Goal: Book appointment/travel/reservation

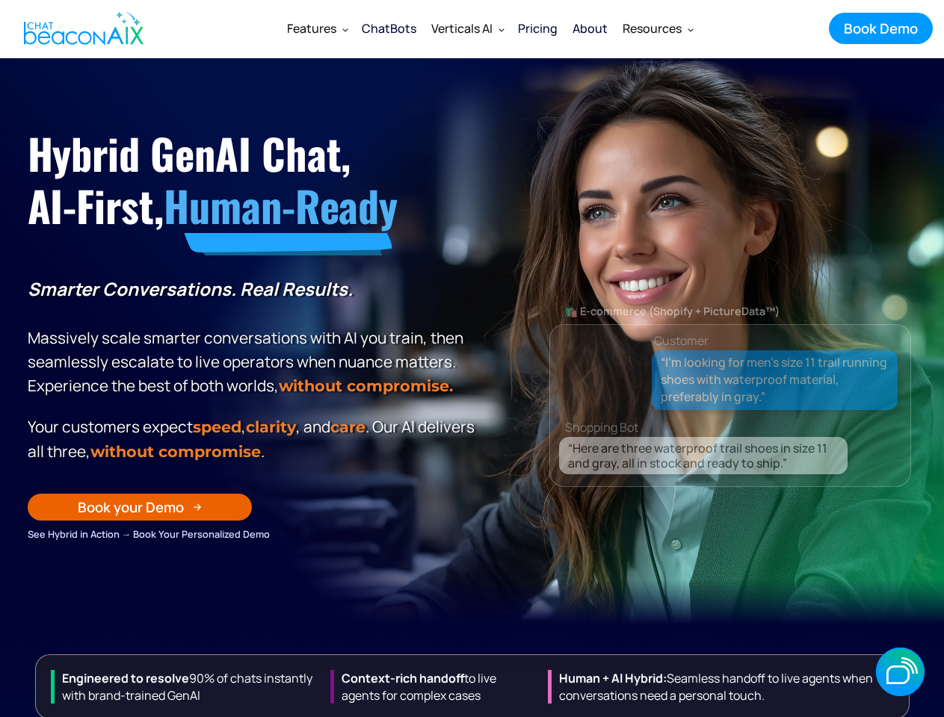
click at [471, 359] on p "Smarter Conversations. Real Results. Massively scale smarter conversations with…" at bounding box center [254, 337] width 452 height 121
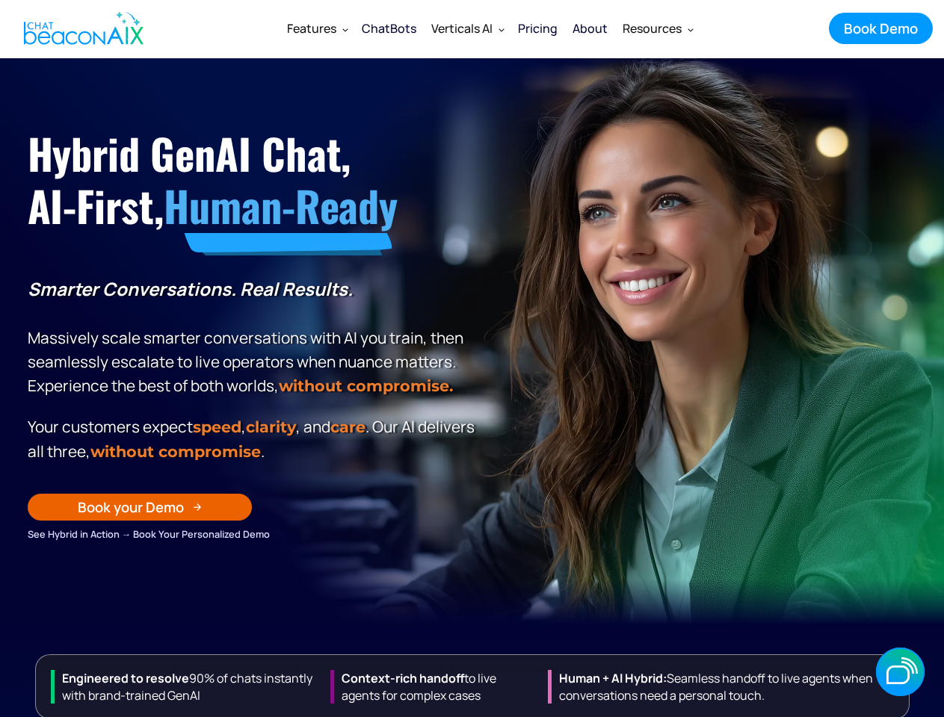
click at [490, 28] on div "Verticals AI" at bounding box center [461, 28] width 61 height 21
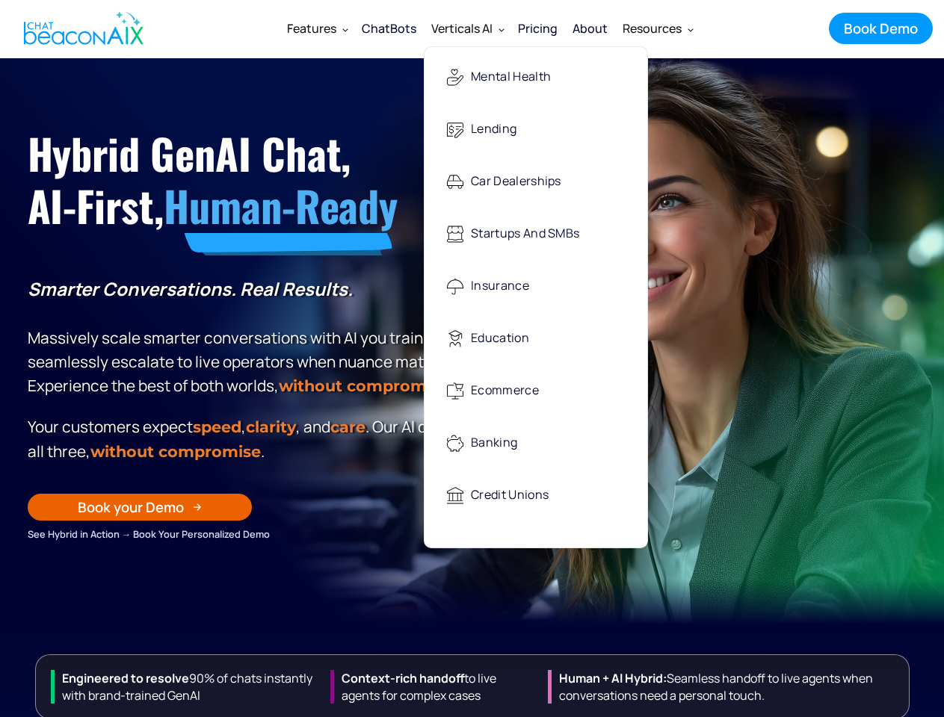
click at [317, 28] on div "Features" at bounding box center [311, 28] width 49 height 21
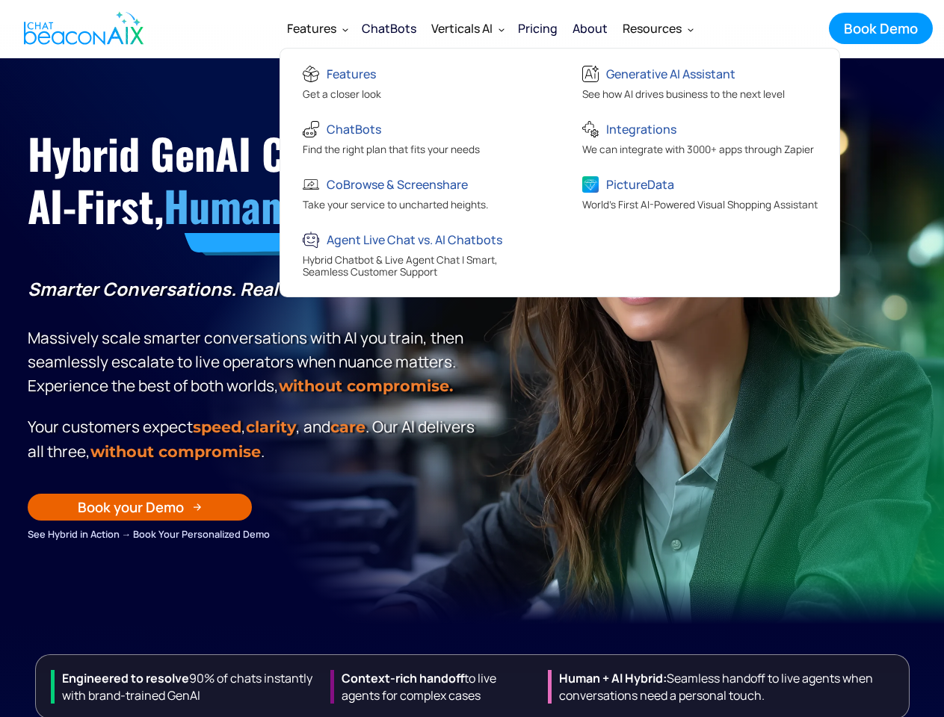
click at [467, 28] on div "Verticals AI" at bounding box center [461, 28] width 61 height 21
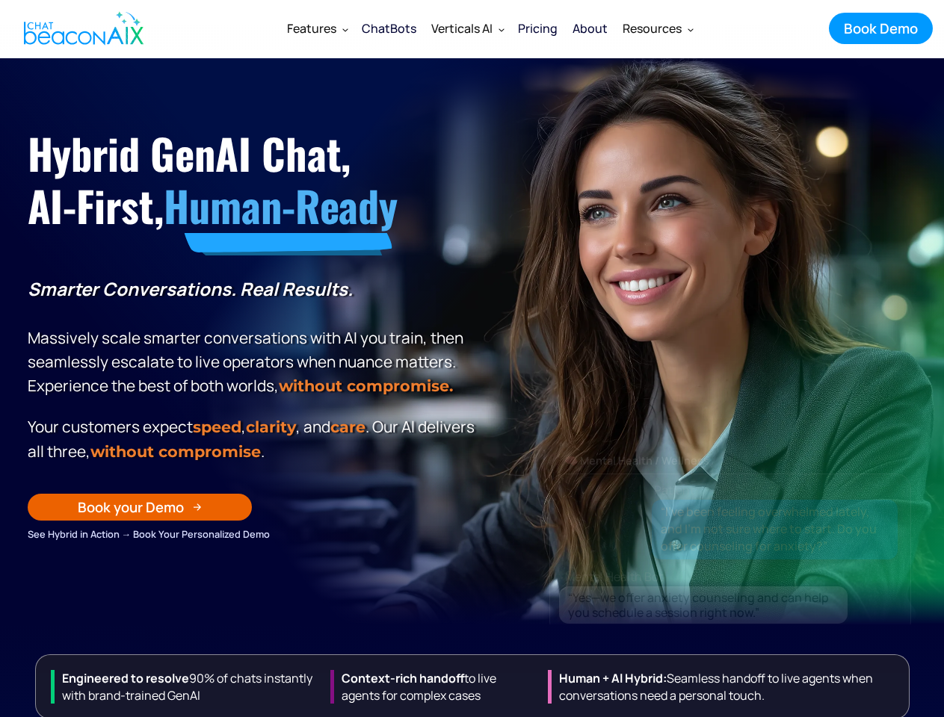
click at [657, 28] on div "Resources" at bounding box center [651, 28] width 59 height 21
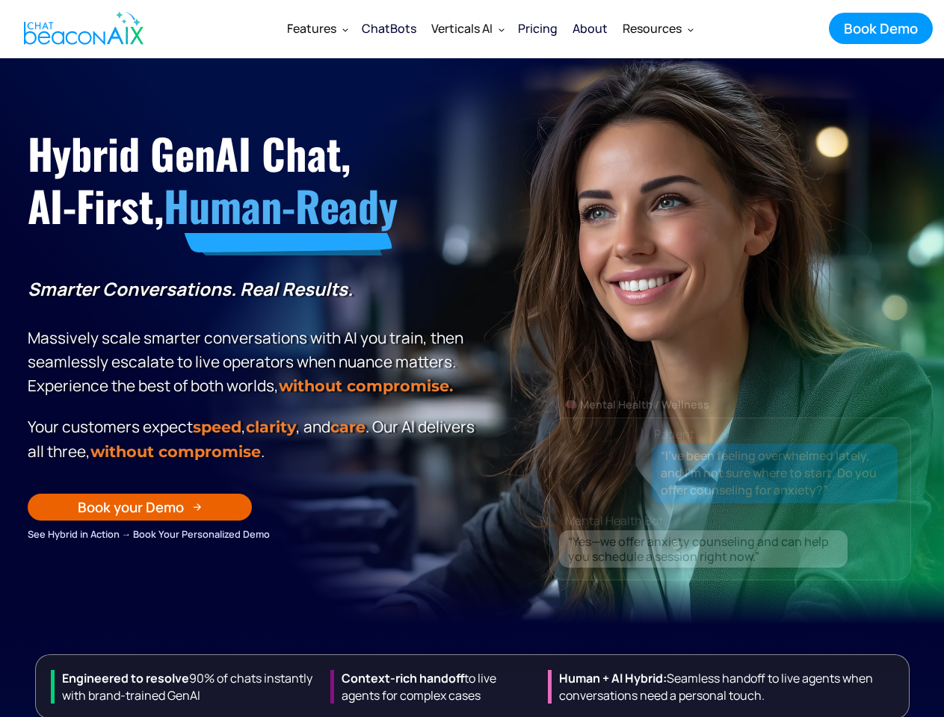
click at [140, 517] on div "Book your Demo" at bounding box center [131, 507] width 106 height 19
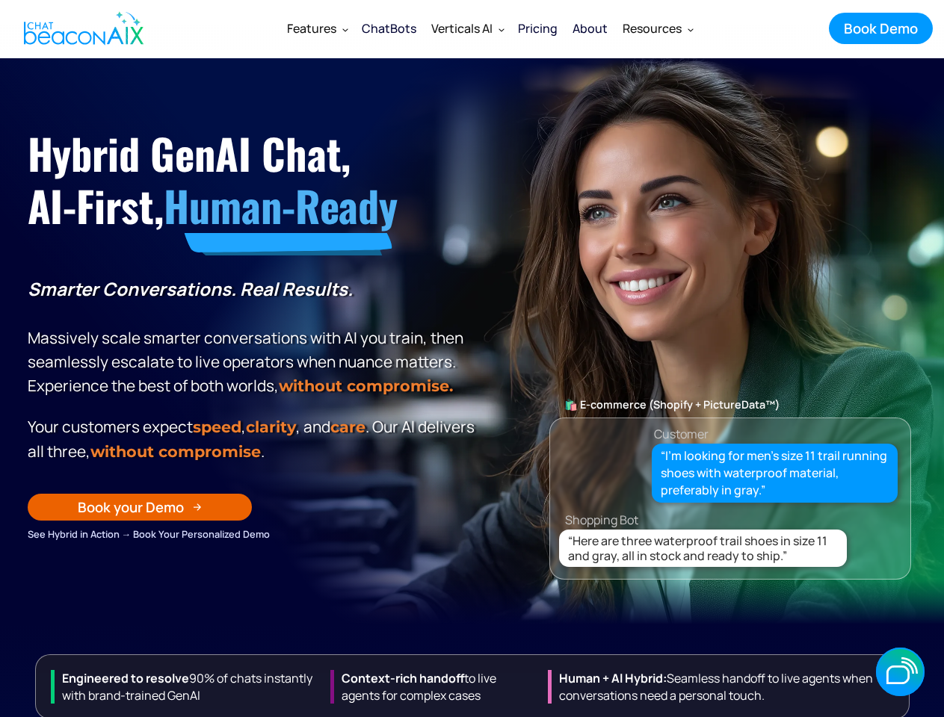
click at [471, 359] on p "Smarter Conversations. Real Results. Massively scale smarter conversations with…" at bounding box center [254, 337] width 452 height 121
click at [490, 28] on div "Verticals AI" at bounding box center [461, 28] width 61 height 21
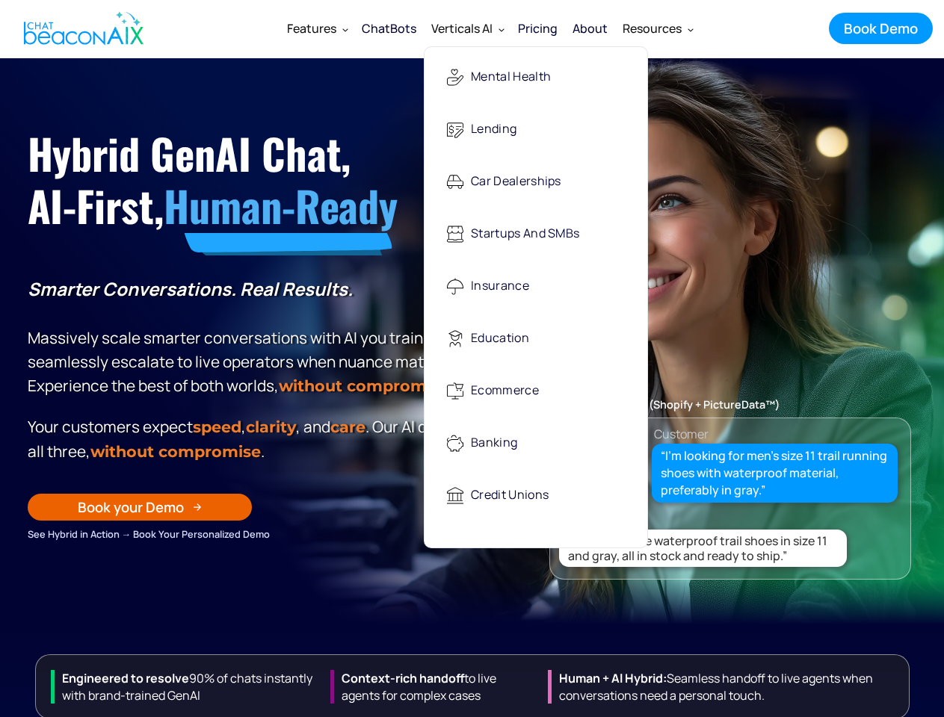
click at [317, 28] on div "Features" at bounding box center [311, 28] width 49 height 21
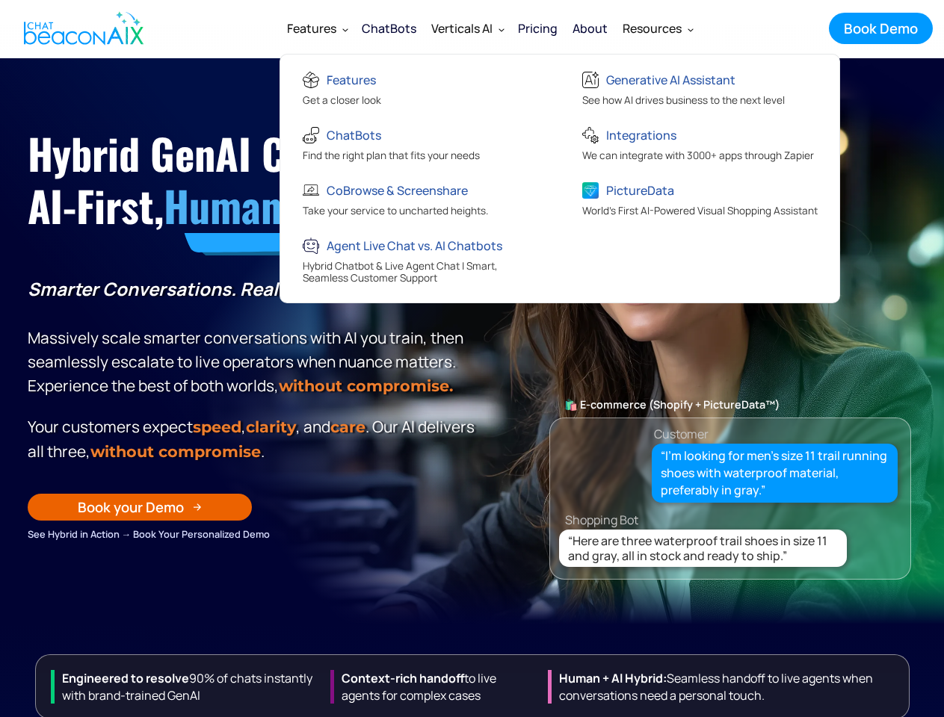
click at [467, 28] on div "Verticals AI" at bounding box center [461, 28] width 61 height 21
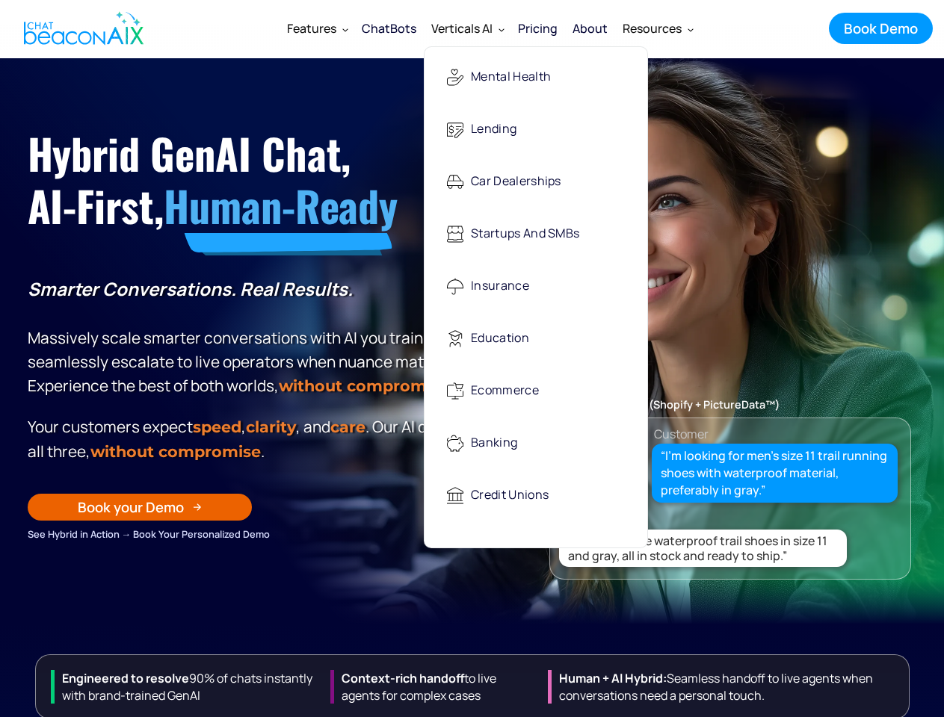
click at [657, 28] on div "Resources" at bounding box center [651, 28] width 59 height 21
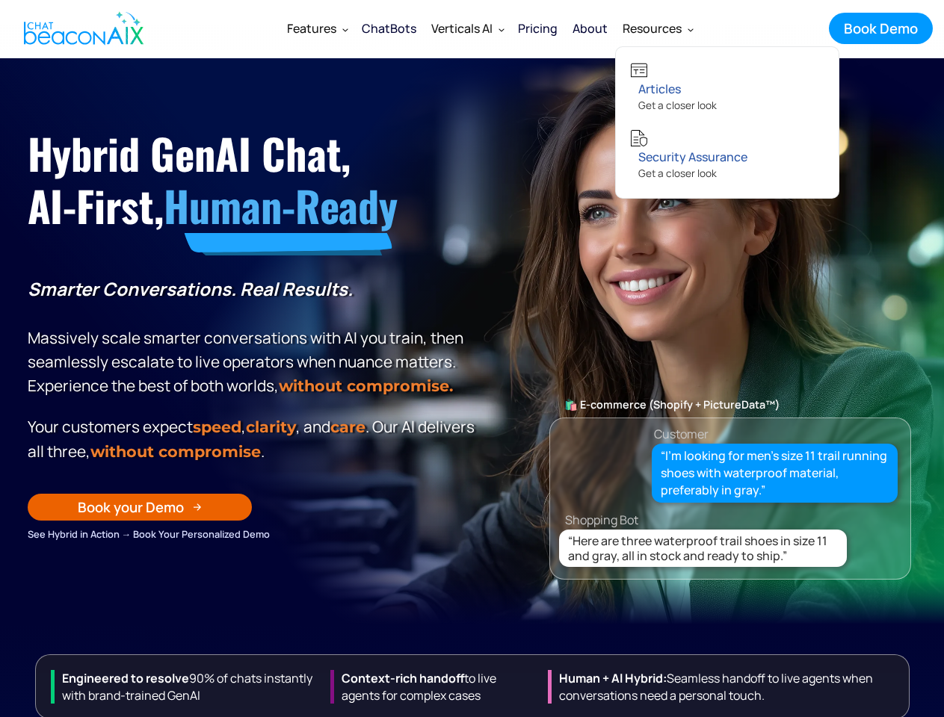
click at [140, 517] on div "Book your Demo" at bounding box center [131, 507] width 106 height 19
